Goal: Task Accomplishment & Management: Manage account settings

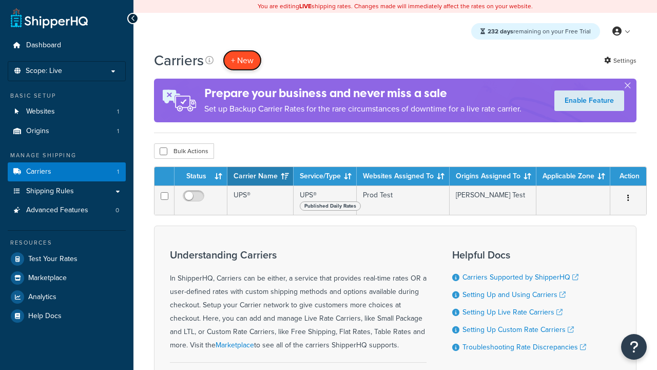
click at [242, 61] on button "+ New" at bounding box center [242, 60] width 39 height 21
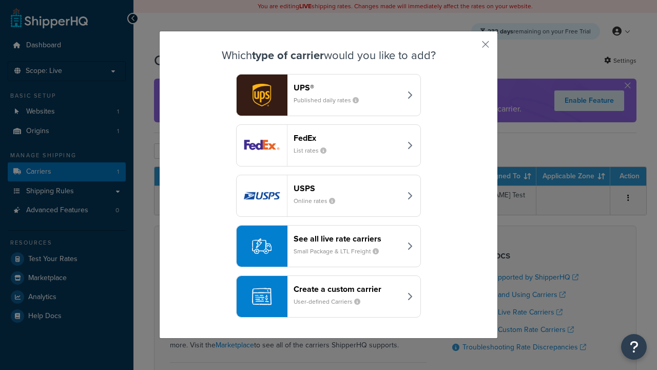
click at [347, 138] on header "FedEx" at bounding box center [347, 138] width 107 height 10
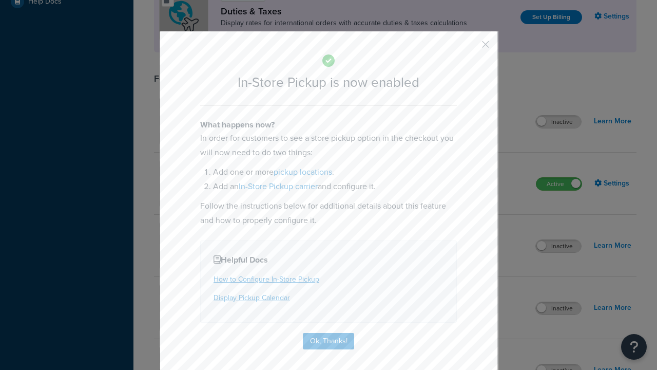
click at [470, 47] on button "button" at bounding box center [470, 48] width 3 height 3
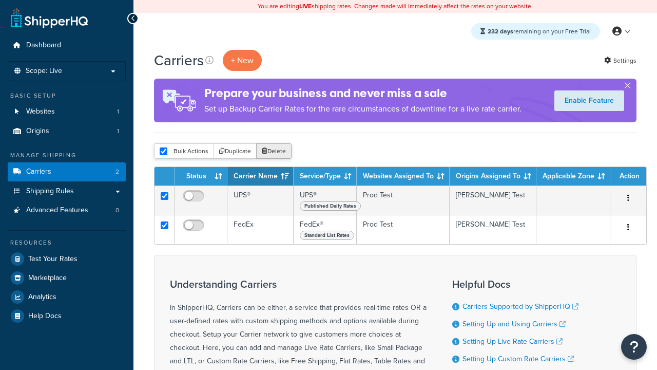
click at [273, 152] on button "Delete" at bounding box center [273, 150] width 35 height 15
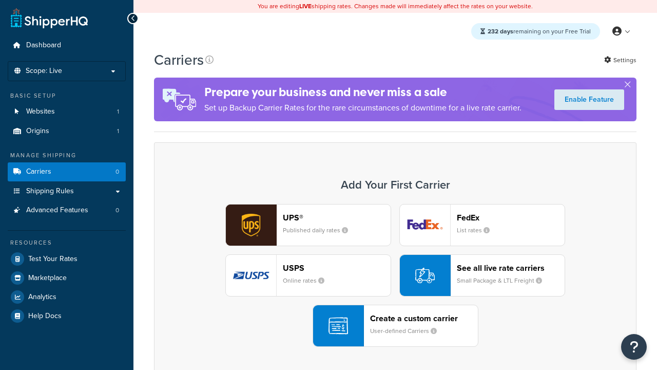
click at [308, 225] on div "UPS® Published daily rates" at bounding box center [337, 225] width 108 height 25
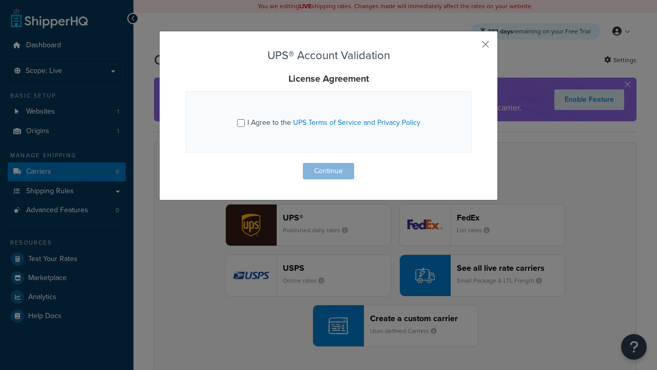
click at [242, 123] on input "I Agree to the UPS Terms of Service and Privacy Policy" at bounding box center [241, 123] width 8 height 8
checkbox input "true"
click at [329, 171] on button "Continue" at bounding box center [328, 171] width 51 height 16
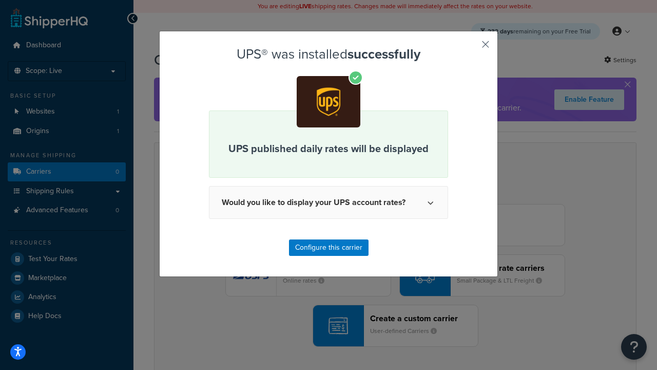
click at [470, 48] on button "button" at bounding box center [470, 48] width 3 height 3
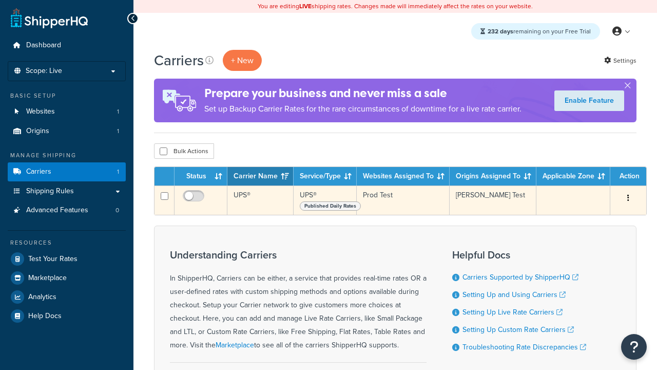
click at [627, 199] on icon "button" at bounding box center [628, 197] width 2 height 7
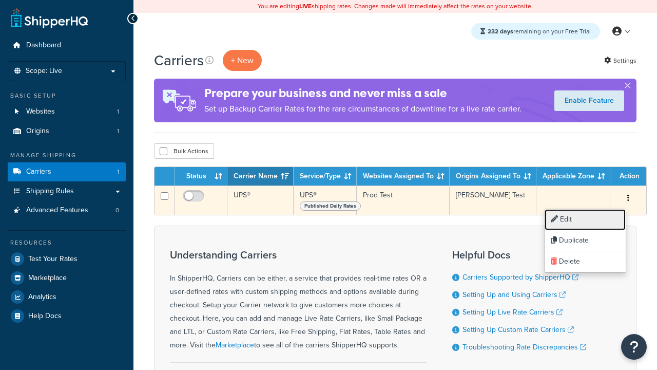
click at [585, 219] on link "Edit" at bounding box center [585, 219] width 81 height 21
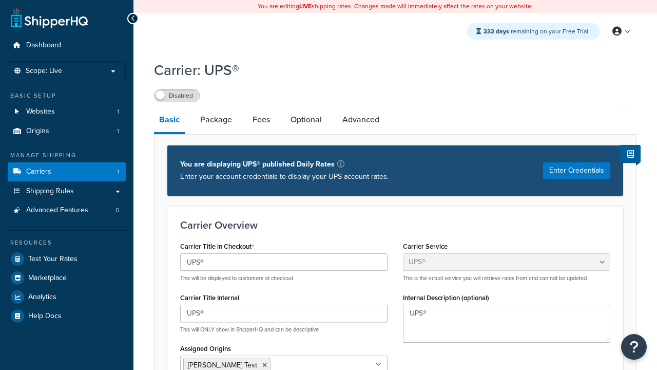
select select "ups"
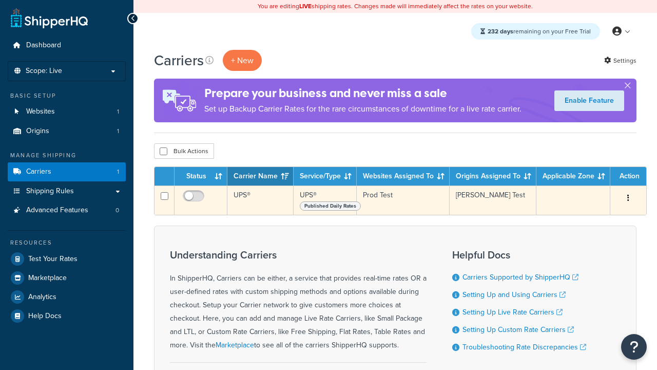
click at [627, 199] on icon "button" at bounding box center [628, 197] width 2 height 7
click at [0, 0] on link "Edit" at bounding box center [0, 0] width 0 height 0
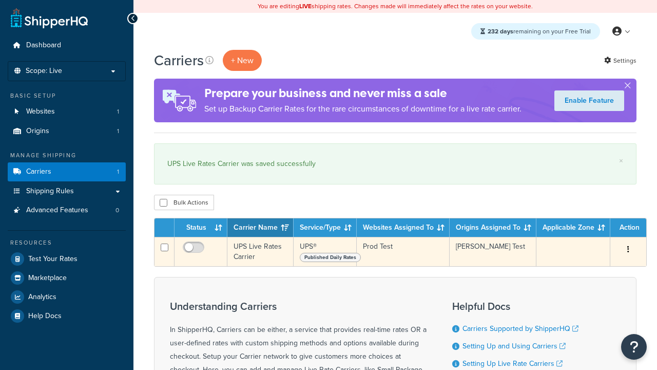
click at [627, 250] on icon "button" at bounding box center [628, 248] width 2 height 7
click at [0, 0] on link "Duplicate" at bounding box center [0, 0] width 0 height 0
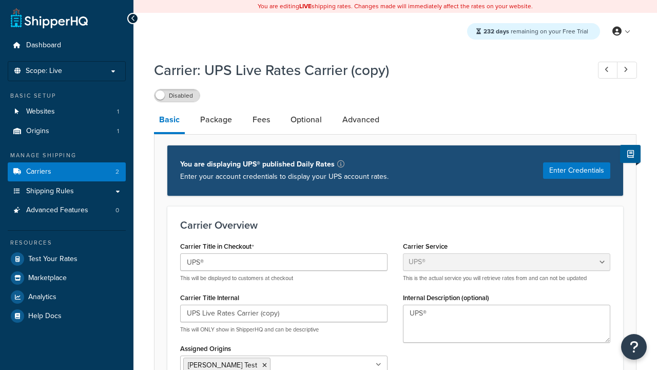
select select "ups"
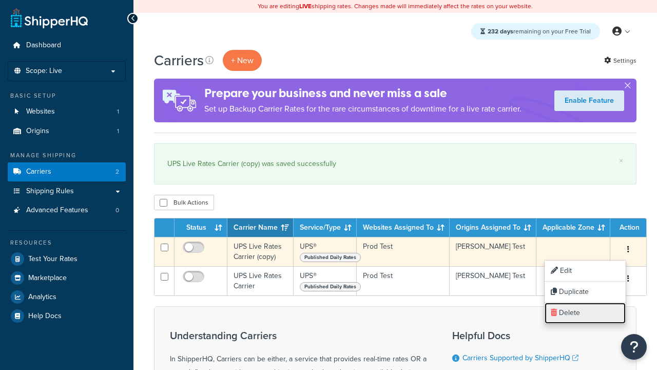
click at [585, 313] on link "Delete" at bounding box center [585, 312] width 81 height 21
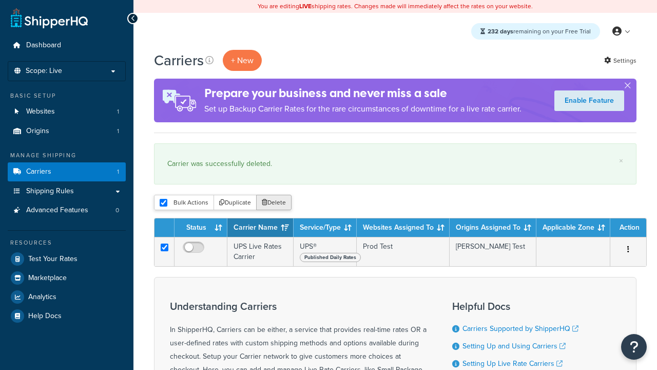
click at [273, 203] on button "Delete" at bounding box center [273, 202] width 35 height 15
